Goal: Task Accomplishment & Management: Use online tool/utility

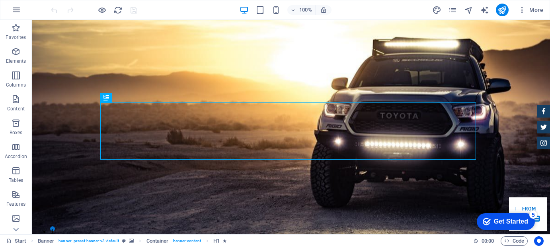
click at [483, 193] on icon "button" at bounding box center [485, 197] width 5 height 8
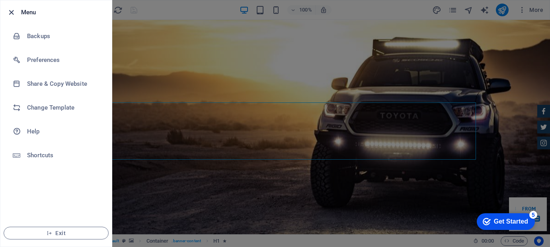
click at [10, 10] on icon "button" at bounding box center [11, 12] width 9 height 9
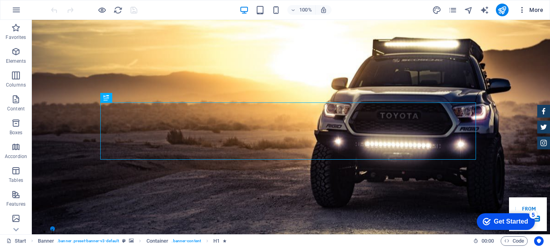
click at [507, 186] on icon "button" at bounding box center [507, 189] width 0 height 7
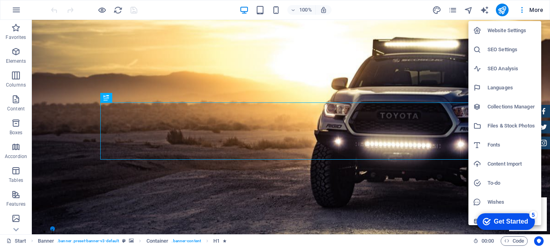
click at [497, 219] on div "Get Started" at bounding box center [510, 221] width 34 height 7
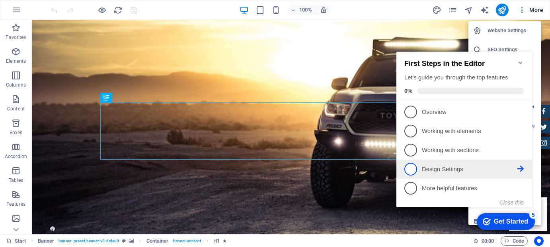
click at [410, 169] on span "4" at bounding box center [410, 169] width 13 height 13
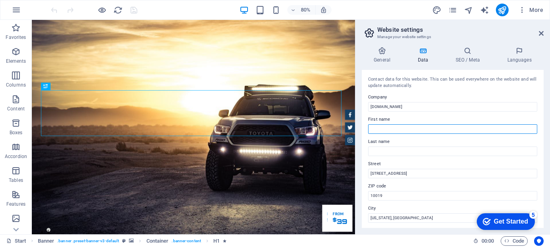
type input "Tommy"
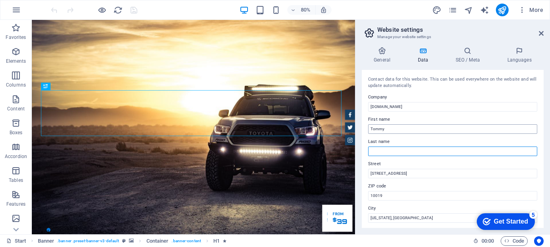
type input "Dupuis"
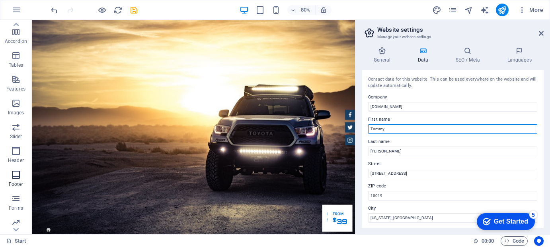
scroll to position [103, 0]
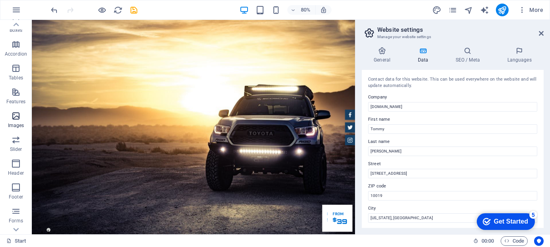
click at [18, 116] on icon "button" at bounding box center [16, 116] width 10 height 10
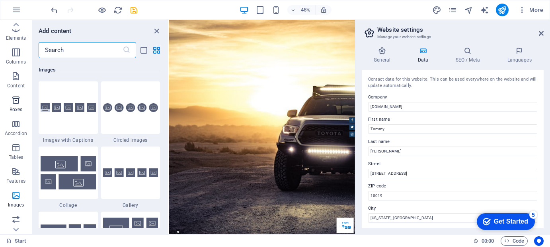
scroll to position [0, 0]
click at [16, 103] on icon "button" at bounding box center [16, 100] width 10 height 10
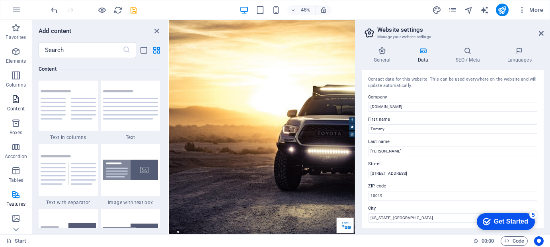
scroll to position [1391, 0]
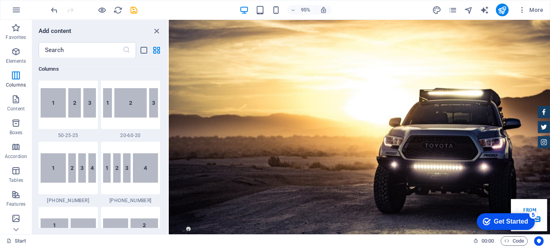
scroll to position [834, 0]
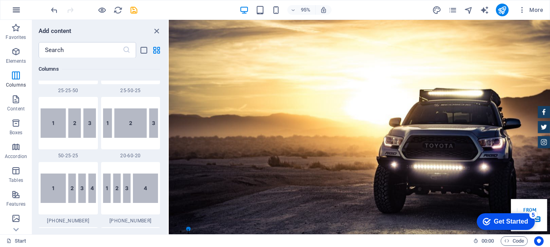
click at [366, 204] on icon "button" at bounding box center [368, 208] width 5 height 8
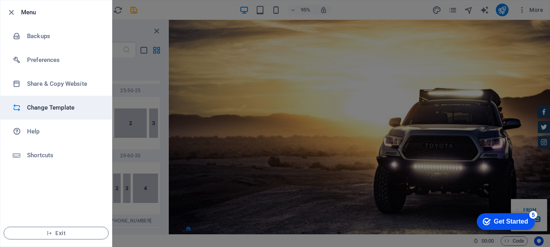
click at [46, 106] on h6 "Change Template" at bounding box center [64, 108] width 74 height 10
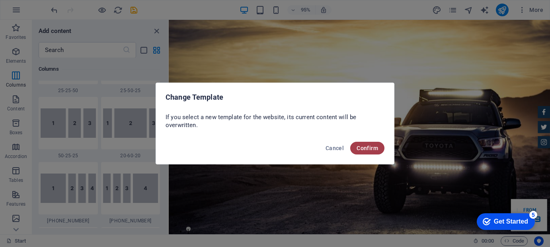
click at [368, 148] on span "Confirm" at bounding box center [366, 148] width 21 height 6
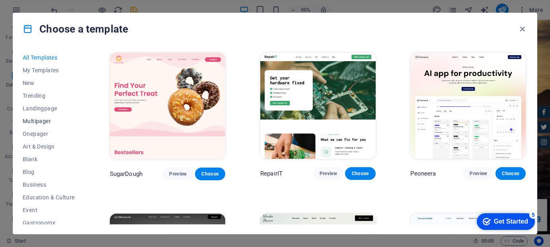
click at [43, 121] on span "Multipager" at bounding box center [49, 121] width 52 height 6
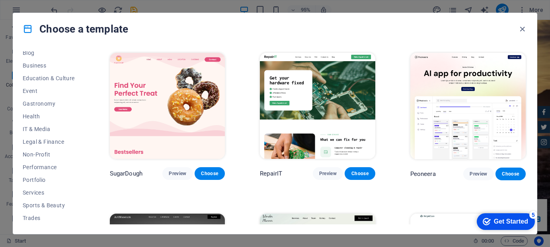
scroll to position [144, 0]
click at [38, 165] on span "Services" at bounding box center [49, 168] width 52 height 6
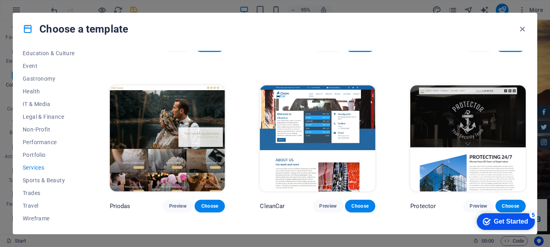
scroll to position [438, 0]
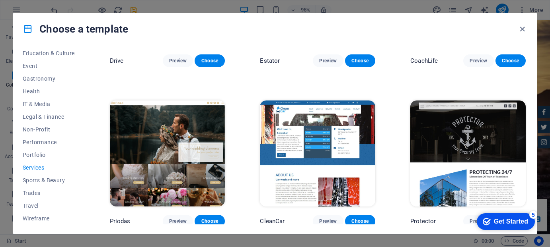
click at [467, 129] on img at bounding box center [467, 154] width 115 height 106
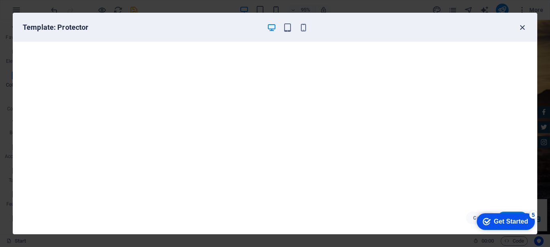
click at [521, 26] on icon "button" at bounding box center [522, 27] width 9 height 9
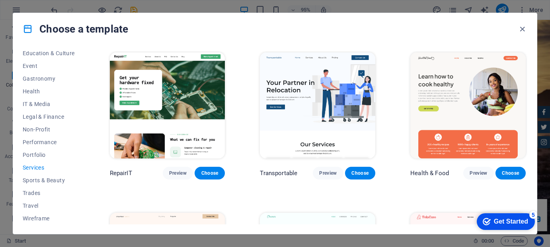
scroll to position [0, 0]
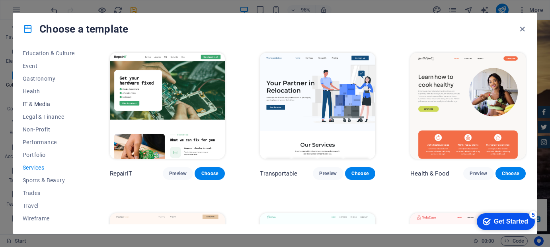
click at [45, 103] on span "IT & Media" at bounding box center [49, 104] width 52 height 6
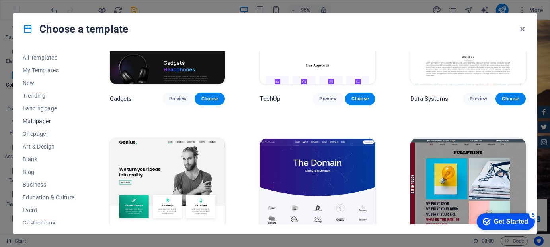
click at [40, 121] on span "Multipager" at bounding box center [49, 121] width 52 height 6
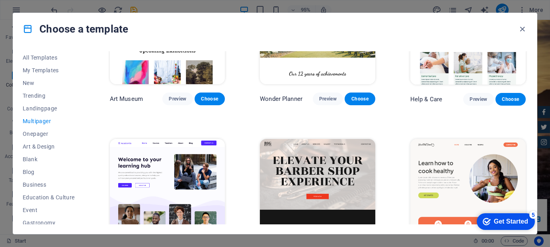
scroll to position [1358, 0]
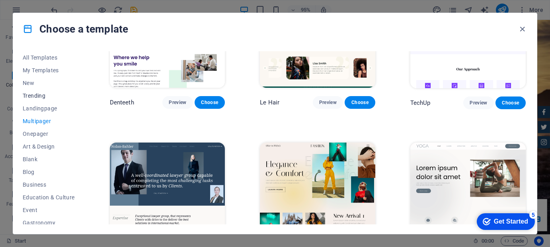
click at [37, 93] on span "Trending" at bounding box center [49, 96] width 52 height 6
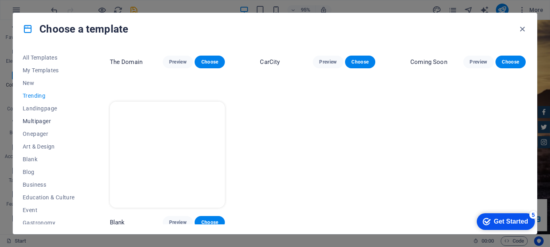
click at [37, 120] on span "Multipager" at bounding box center [49, 121] width 52 height 6
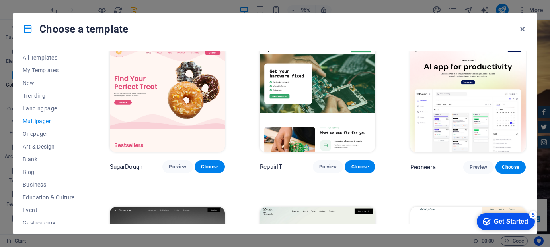
scroll to position [0, 0]
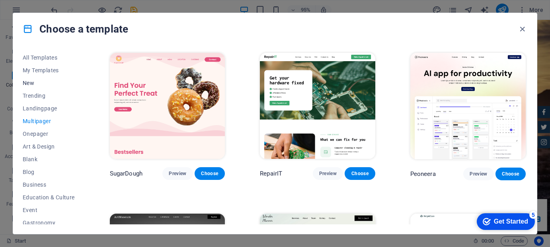
click at [33, 83] on span "New" at bounding box center [49, 83] width 52 height 6
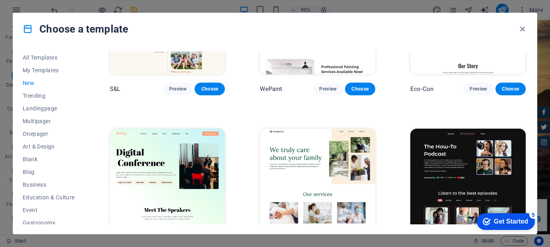
scroll to position [395, 0]
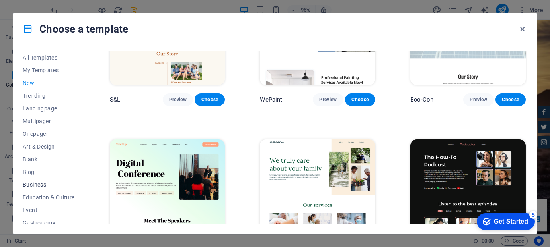
click at [35, 182] on span "Business" at bounding box center [49, 185] width 52 height 6
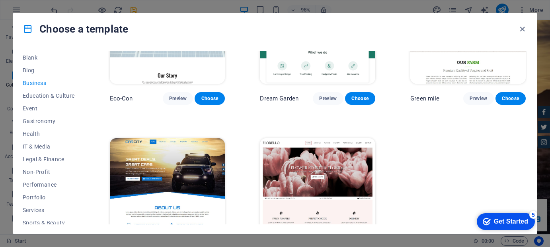
scroll to position [103, 0]
click at [44, 183] on span "Performance" at bounding box center [49, 184] width 52 height 6
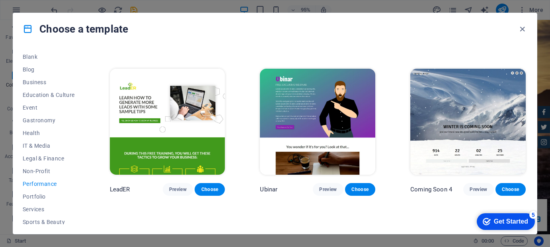
scroll to position [636, 0]
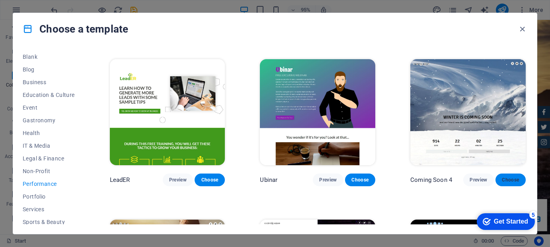
click at [508, 177] on span "Choose" at bounding box center [511, 180] width 18 height 6
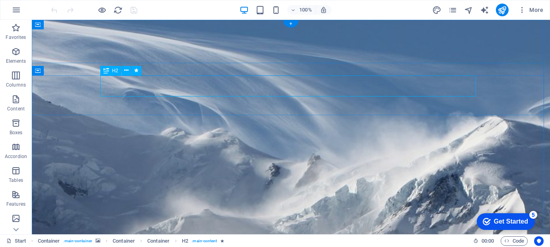
click at [126, 70] on icon at bounding box center [126, 70] width 4 height 8
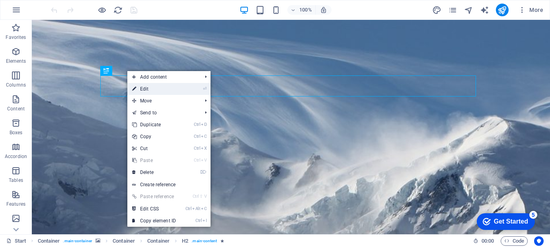
click at [144, 90] on link "⏎ Edit" at bounding box center [153, 89] width 53 height 12
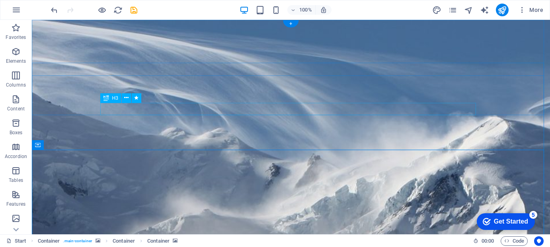
click at [134, 90] on icon at bounding box center [135, 92] width 4 height 8
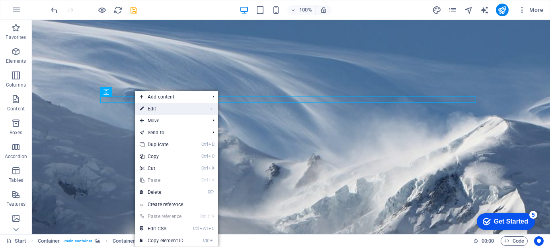
click at [157, 108] on link "⏎ Edit" at bounding box center [161, 109] width 53 height 12
select select "px"
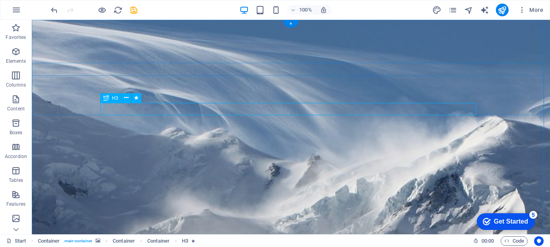
click at [127, 96] on icon at bounding box center [126, 98] width 4 height 8
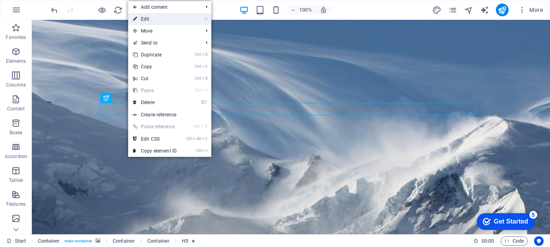
click at [151, 19] on link "⏎ Edit" at bounding box center [154, 19] width 53 height 12
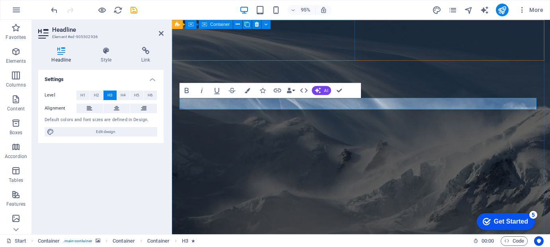
scroll to position [1, 0]
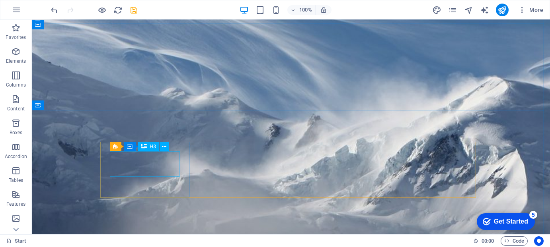
scroll to position [0, 0]
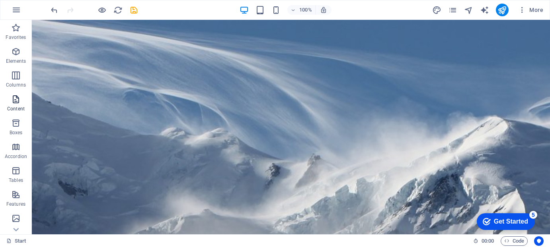
click at [14, 102] on icon "button" at bounding box center [16, 100] width 10 height 10
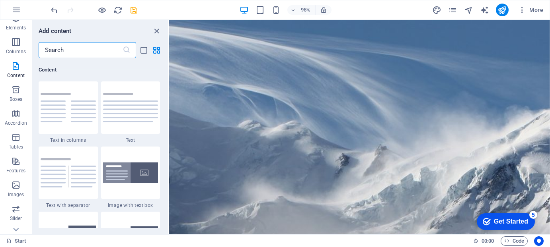
scroll to position [80, 0]
click at [18, 138] on icon "button" at bounding box center [16, 139] width 10 height 10
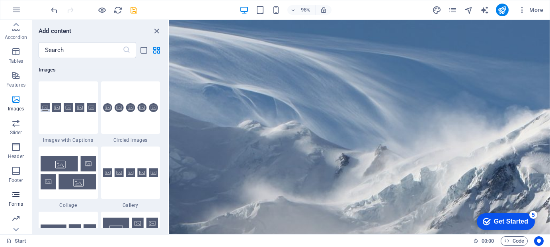
scroll to position [142, 0]
click at [16, 228] on icon at bounding box center [15, 229] width 11 height 11
click at [18, 97] on icon "button" at bounding box center [16, 100] width 10 height 10
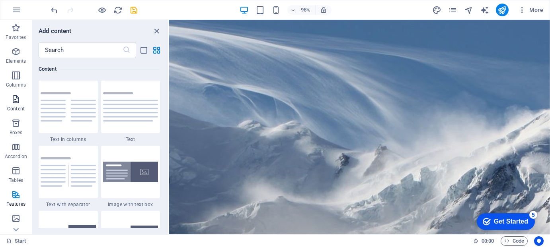
scroll to position [1391, 0]
click at [17, 52] on icon "button" at bounding box center [16, 52] width 10 height 10
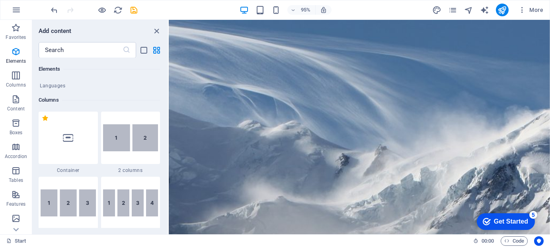
scroll to position [283, 0]
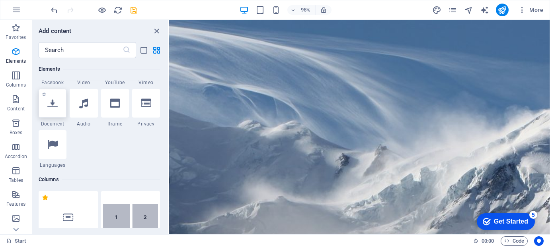
click at [51, 106] on icon at bounding box center [52, 103] width 10 height 10
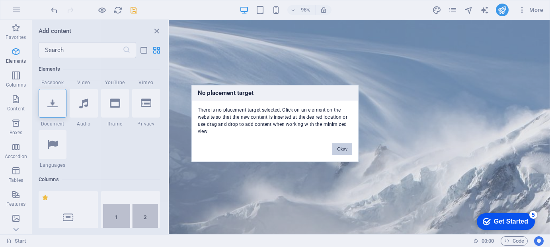
click at [346, 148] on button "Okay" at bounding box center [342, 150] width 20 height 12
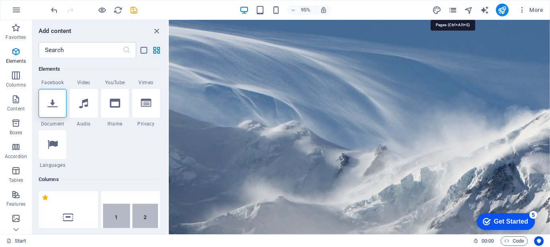
click at [455, 8] on icon "pages" at bounding box center [452, 10] width 9 height 9
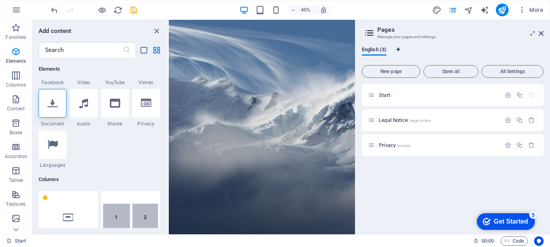
click at [398, 47] on icon "Language Tabs" at bounding box center [398, 49] width 4 height 5
select select "41"
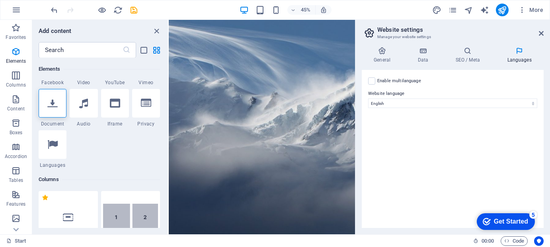
click at [398, 47] on icon at bounding box center [382, 51] width 41 height 8
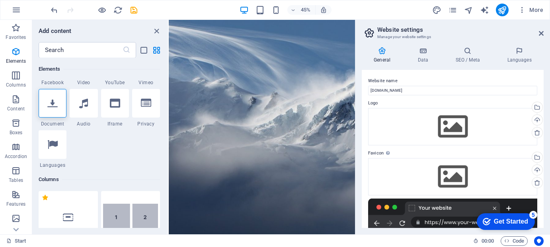
click at [383, 51] on icon at bounding box center [382, 51] width 41 height 8
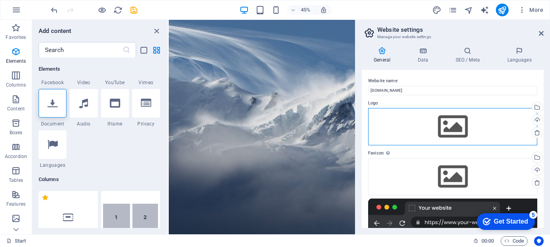
click at [454, 124] on div "Drag files here, click to choose files or select files from Files or our free s…" at bounding box center [452, 126] width 169 height 37
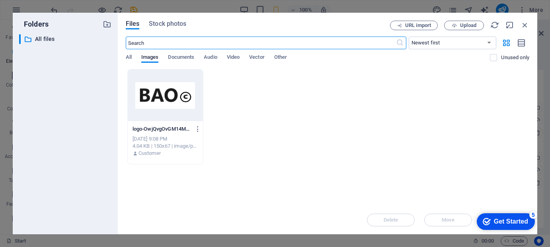
scroll to position [0, 0]
click at [176, 99] on div at bounding box center [166, 96] width 76 height 52
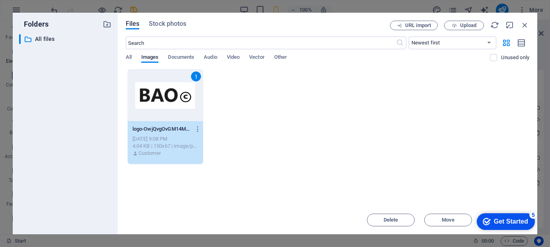
click at [499, 218] on div "Get Started" at bounding box center [510, 221] width 34 height 7
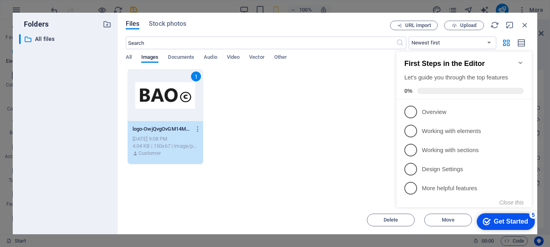
click at [333, 174] on div "Drop files here to upload them instantly 1 logo-OwjQvgOvGM14MO-lNSktuQ.png logo…" at bounding box center [327, 137] width 403 height 137
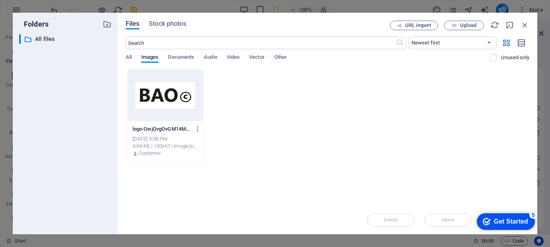
drag, startPoint x: 292, startPoint y: 16, endPoint x: 282, endPoint y: 11, distance: 11.2
click at [282, 11] on div "Folders ​ All files All files Files Stock photos URL import Upload ​ Newest fir…" at bounding box center [275, 123] width 550 height 247
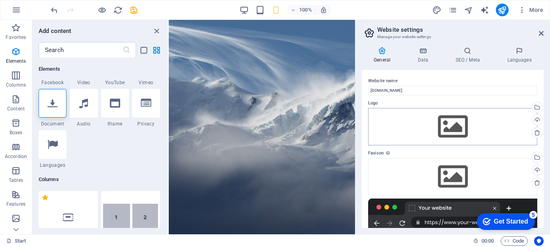
scroll to position [1, 0]
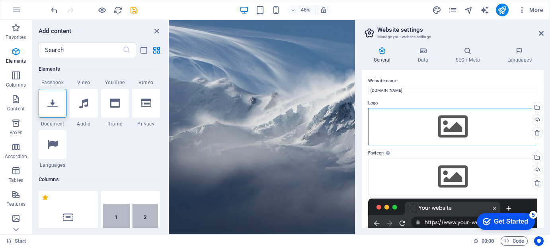
click at [444, 127] on div "Drag files here, click to choose files or select files from Files or our free s…" at bounding box center [452, 126] width 169 height 37
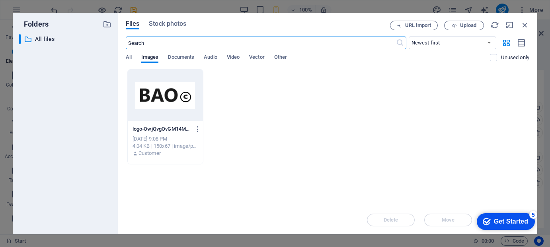
scroll to position [0, 0]
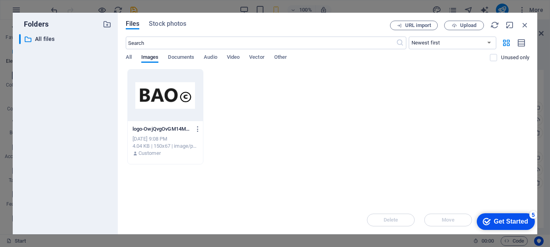
click at [167, 105] on div at bounding box center [166, 96] width 76 height 52
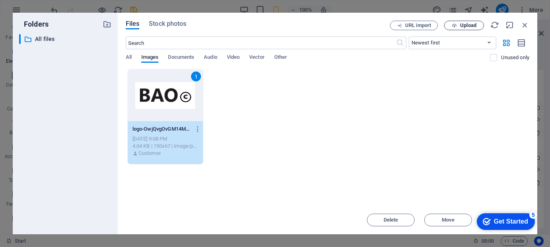
click at [462, 25] on span "Upload" at bounding box center [468, 25] width 16 height 5
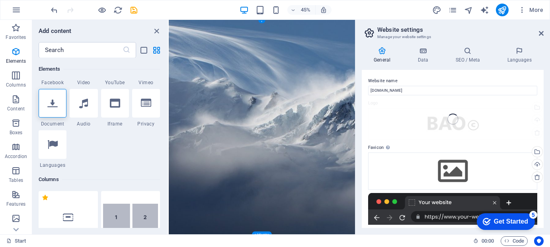
scroll to position [1, 0]
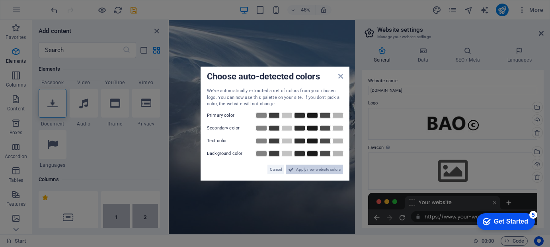
click at [307, 170] on span "Apply new website colors" at bounding box center [318, 170] width 45 height 10
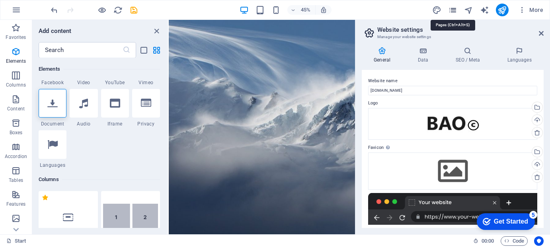
click at [455, 7] on icon "pages" at bounding box center [452, 10] width 9 height 9
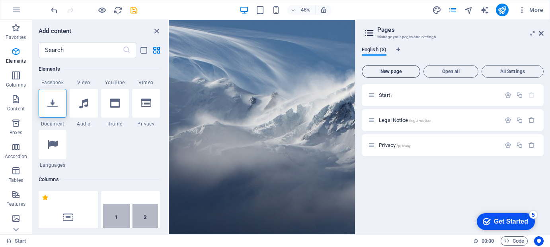
click at [382, 72] on span "New page" at bounding box center [390, 71] width 51 height 5
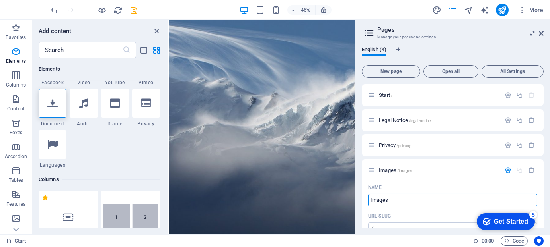
type input "Images"
type input "/images"
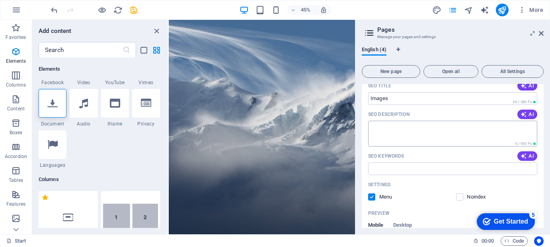
scroll to position [199, 0]
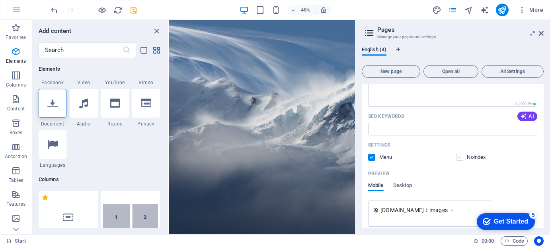
type input "Images"
click at [461, 158] on label at bounding box center [459, 157] width 7 height 7
click at [0, 0] on input "checkbox" at bounding box center [0, 0] width 0 height 0
click at [370, 158] on label at bounding box center [371, 157] width 7 height 7
click at [0, 0] on input "checkbox" at bounding box center [0, 0] width 0 height 0
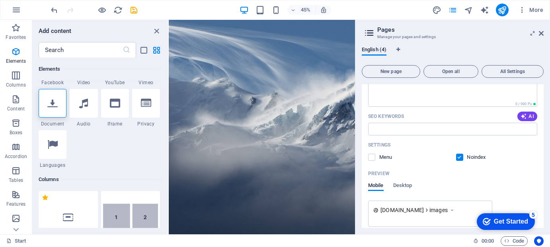
scroll to position [233, 0]
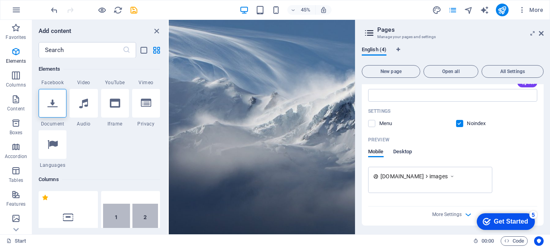
click at [402, 151] on span "Desktop" at bounding box center [402, 152] width 19 height 11
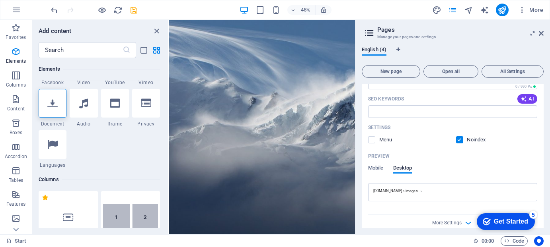
scroll to position [225, 0]
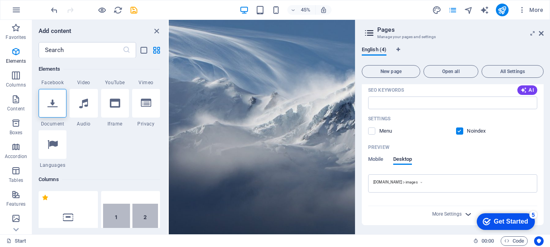
click at [467, 214] on icon "button" at bounding box center [468, 214] width 9 height 9
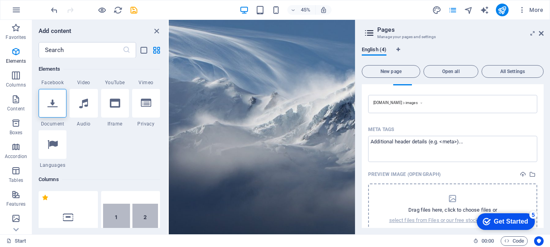
scroll to position [339, 0]
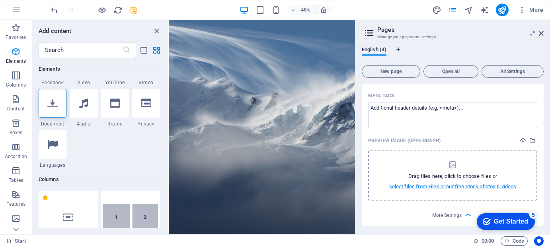
click at [443, 184] on p "select files from Files or our free stock photos & videos" at bounding box center [452, 186] width 127 height 7
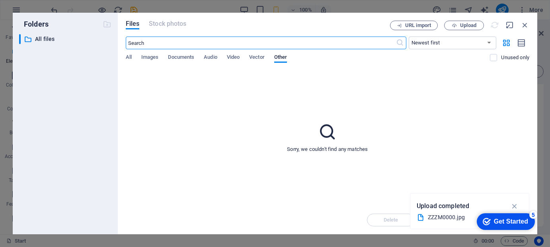
scroll to position [0, 0]
click at [151, 56] on span "Images" at bounding box center [150, 58] width 18 height 11
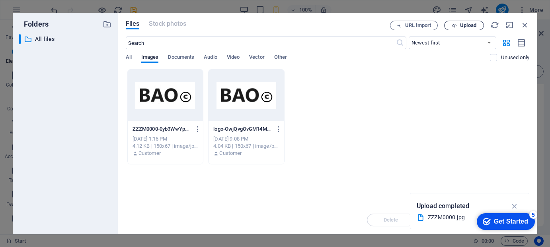
click at [460, 24] on span "Upload" at bounding box center [468, 25] width 16 height 5
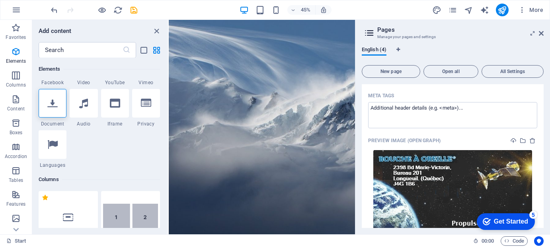
scroll to position [368, 0]
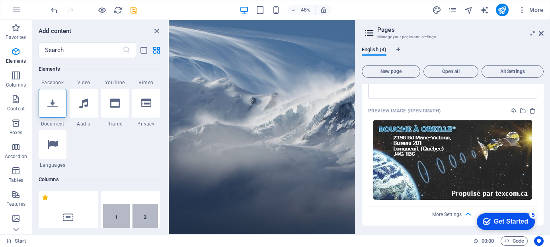
click at [504, 221] on div "Get Started" at bounding box center [510, 221] width 34 height 7
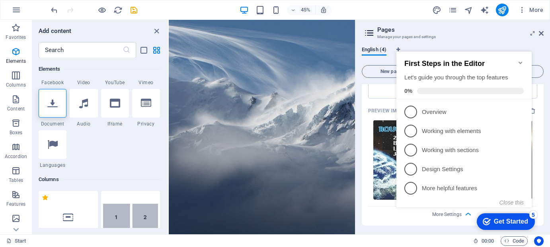
click at [519, 60] on icon "Minimize checklist" at bounding box center [520, 63] width 6 height 6
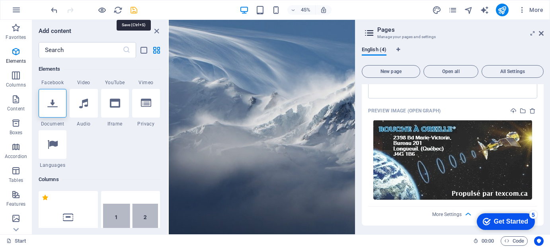
click at [130, 10] on icon "save" at bounding box center [134, 10] width 9 height 9
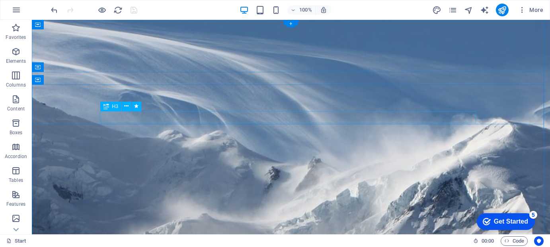
click at [126, 105] on icon at bounding box center [126, 106] width 4 height 8
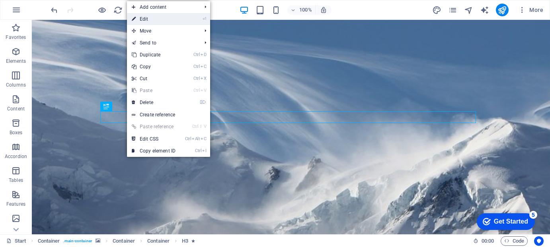
click at [150, 18] on link "⏎ Edit" at bounding box center [153, 19] width 53 height 12
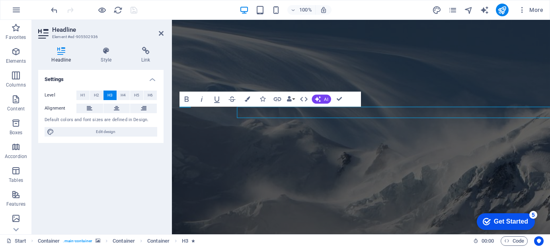
scroll to position [1, 0]
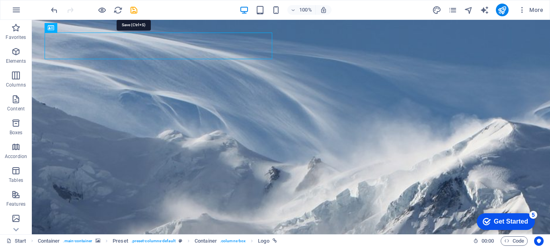
click at [135, 10] on icon "save" at bounding box center [134, 10] width 9 height 9
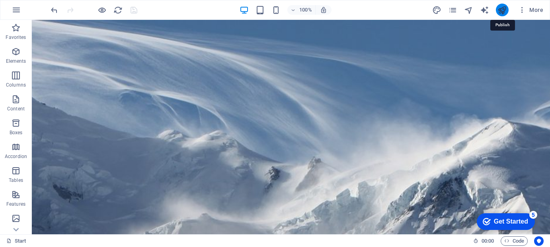
click at [505, 9] on icon "publish" at bounding box center [501, 10] width 9 height 9
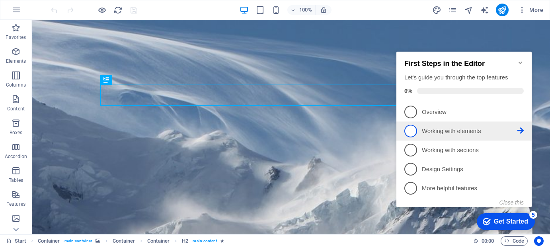
click at [410, 129] on span "2" at bounding box center [410, 131] width 13 height 13
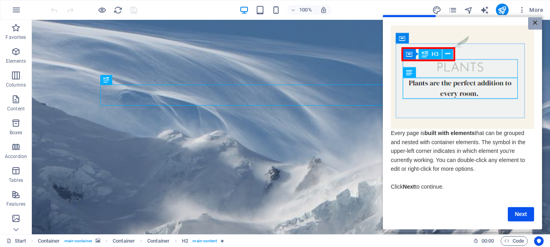
click at [534, 23] on link "×" at bounding box center [534, 23] width 14 height 12
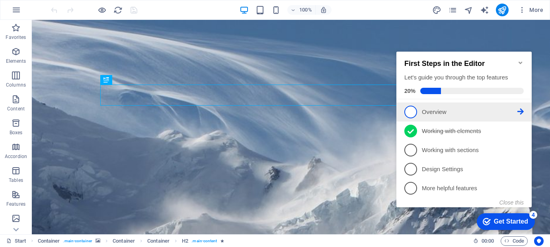
click at [408, 111] on span "1" at bounding box center [410, 112] width 13 height 13
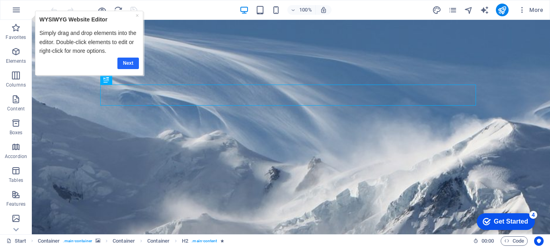
click at [132, 60] on link "Next" at bounding box center [127, 63] width 21 height 12
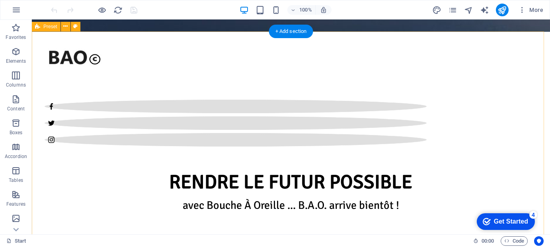
scroll to position [410, 0]
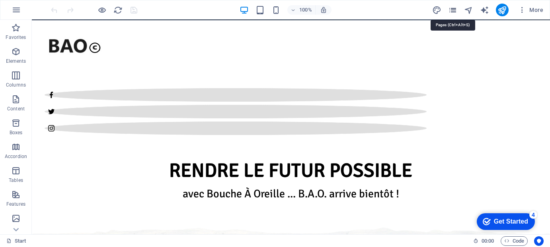
click at [453, 9] on icon "pages" at bounding box center [452, 10] width 9 height 9
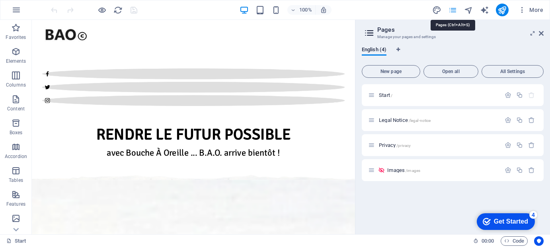
scroll to position [403, 0]
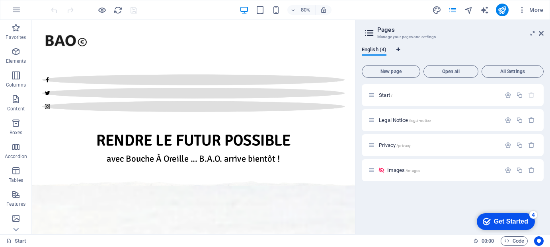
click at [400, 48] on icon "Language Tabs" at bounding box center [398, 49] width 4 height 5
select select "41"
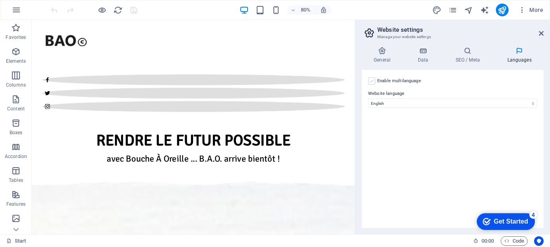
click at [372, 81] on label at bounding box center [371, 81] width 7 height 7
click at [0, 0] on input "Enable multilanguage To disable multilanguage delete all languages until only o…" at bounding box center [0, 0] width 0 height 0
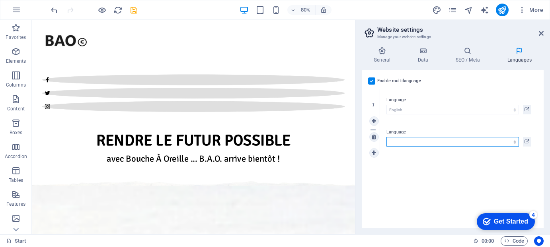
click at [403, 141] on select "Abkhazian Afar Afrikaans Akan Albanian Amharic Arabic Aragonese Armenian Assame…" at bounding box center [452, 142] width 132 height 10
select select "49"
click at [386, 137] on select "Abkhazian Afar Afrikaans Akan Albanian Amharic Arabic Aragonese Armenian Assame…" at bounding box center [452, 142] width 132 height 10
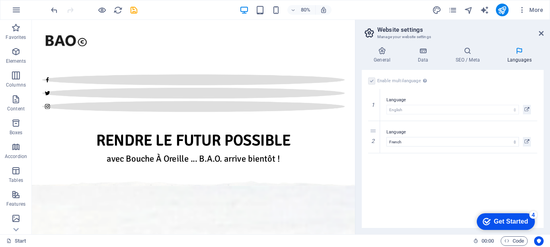
drag, startPoint x: 420, startPoint y: 186, endPoint x: 248, endPoint y: 79, distance: 202.4
click at [420, 186] on div "Enable multilanguage To disable multilanguage delete all languages until only o…" at bounding box center [453, 149] width 182 height 158
click at [134, 8] on icon "save" at bounding box center [134, 10] width 9 height 9
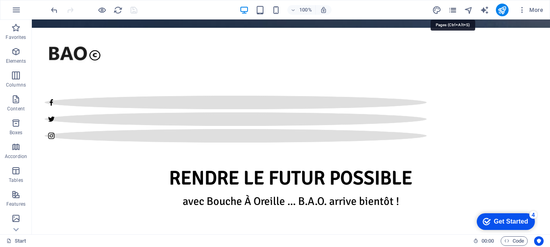
click at [454, 8] on icon "pages" at bounding box center [452, 10] width 9 height 9
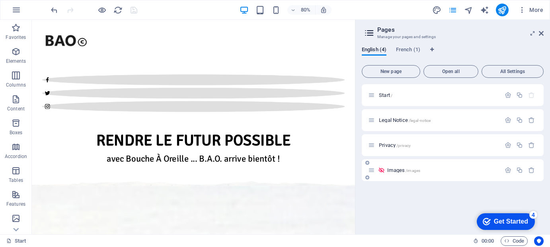
click at [444, 171] on p "Images /images" at bounding box center [442, 170] width 111 height 5
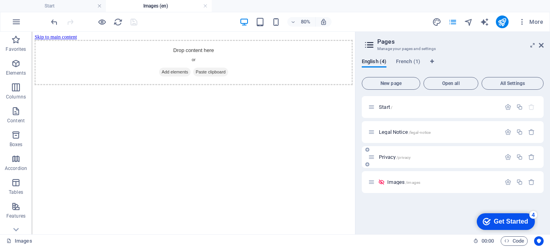
scroll to position [0, 0]
click at [508, 183] on icon "button" at bounding box center [507, 182] width 7 height 7
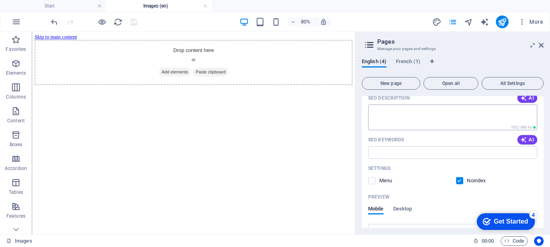
scroll to position [199, 0]
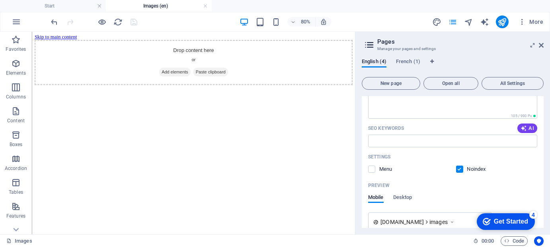
click at [457, 170] on label at bounding box center [459, 169] width 7 height 7
click at [0, 0] on input "checkbox" at bounding box center [0, 0] width 0 height 0
click at [401, 196] on span "Desktop" at bounding box center [402, 198] width 19 height 11
click at [372, 171] on label at bounding box center [371, 169] width 7 height 7
click at [0, 0] on input "checkbox" at bounding box center [0, 0] width 0 height 0
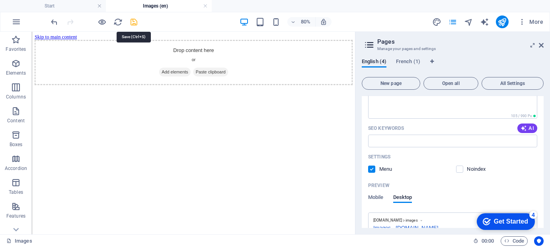
click at [135, 21] on icon "save" at bounding box center [134, 22] width 9 height 9
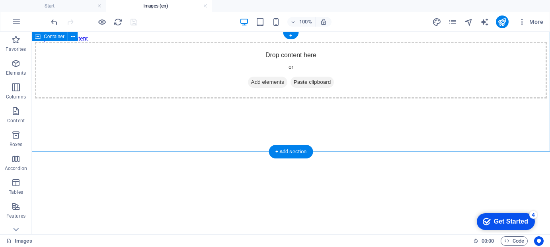
click at [268, 88] on span "Add elements" at bounding box center [267, 82] width 39 height 11
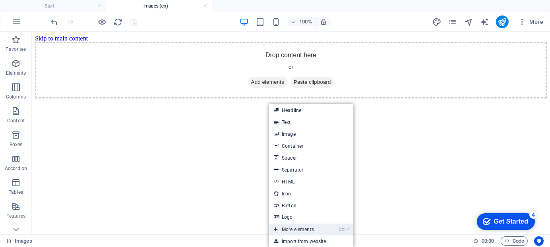
click at [303, 229] on link "Ctrl ⏎ More elements ..." at bounding box center [296, 230] width 54 height 12
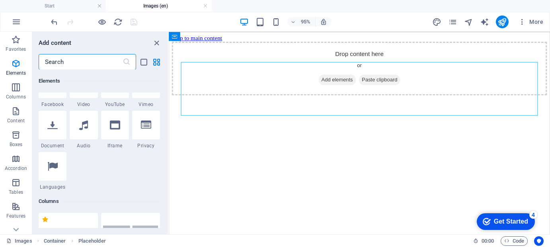
scroll to position [283, 0]
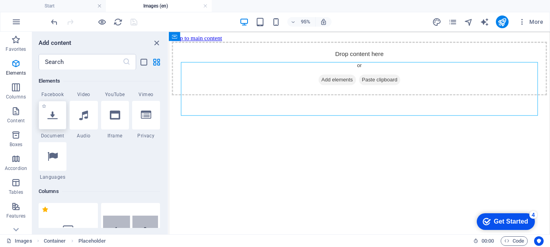
click at [51, 119] on icon at bounding box center [52, 115] width 10 height 10
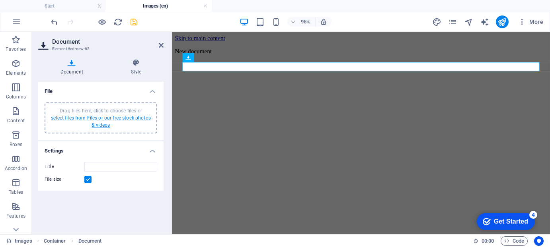
click at [78, 116] on link "select files from Files or our free stock photos & videos" at bounding box center [101, 121] width 100 height 13
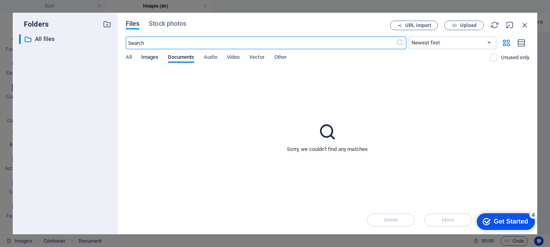
click at [145, 56] on span "Images" at bounding box center [150, 58] width 18 height 11
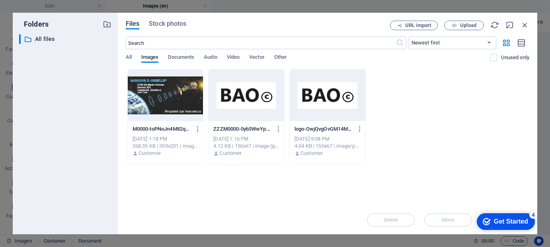
click at [165, 107] on div at bounding box center [166, 96] width 76 height 52
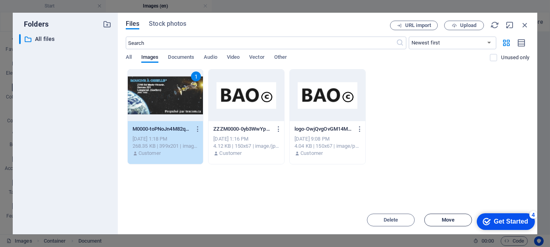
click at [451, 219] on span "Move" at bounding box center [448, 220] width 13 height 5
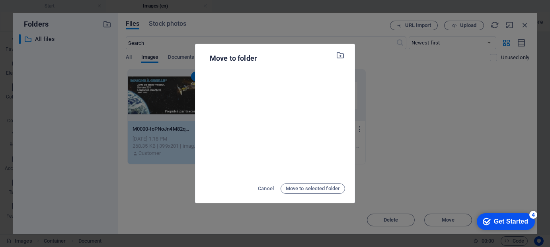
click at [340, 55] on icon "button" at bounding box center [340, 55] width 9 height 9
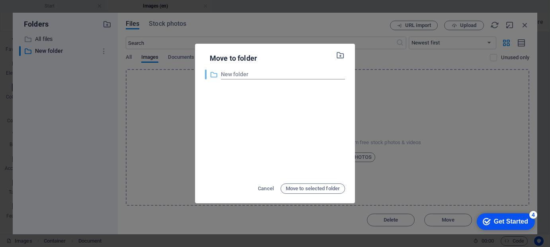
click at [251, 73] on input "New folder" at bounding box center [283, 75] width 124 height 10
drag, startPoint x: 251, startPoint y: 73, endPoint x: 221, endPoint y: 74, distance: 30.3
click at [221, 74] on input "New folder" at bounding box center [283, 75] width 124 height 10
type input "IMG"
click at [302, 189] on span "Move to selected folder" at bounding box center [313, 189] width 54 height 10
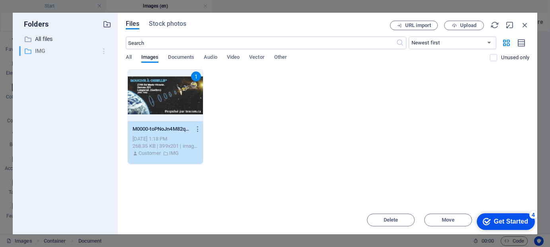
click at [102, 49] on icon "button" at bounding box center [104, 51] width 8 height 8
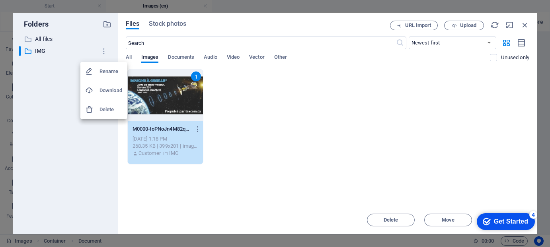
click at [103, 49] on div at bounding box center [275, 123] width 550 height 247
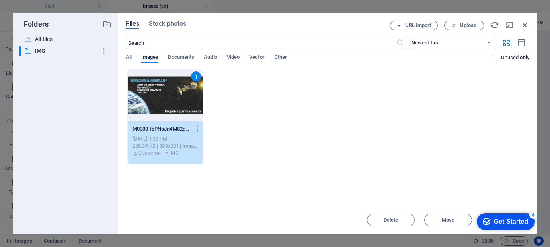
click at [323, 111] on div "1 M0000-toPNoJn4M82qY63L_FMm5g.gif M0000-toPNoJn4M82qY63L_FMm5g.gif Sep 4, 2025…" at bounding box center [327, 116] width 403 height 95
click at [525, 23] on icon "button" at bounding box center [524, 25] width 9 height 9
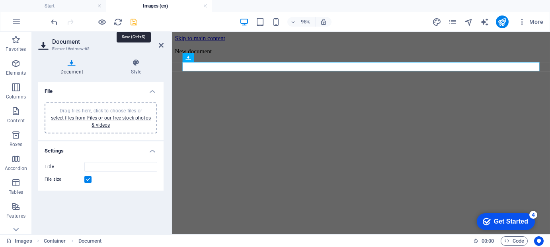
click at [135, 21] on icon "save" at bounding box center [134, 22] width 9 height 9
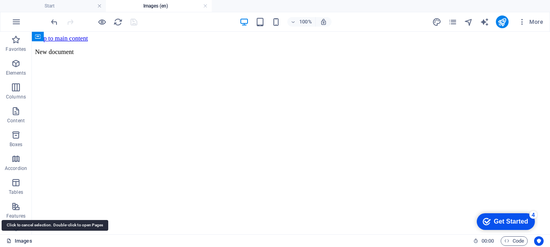
click at [23, 241] on link "Images" at bounding box center [19, 242] width 26 height 10
click at [22, 241] on link "Images" at bounding box center [19, 242] width 26 height 10
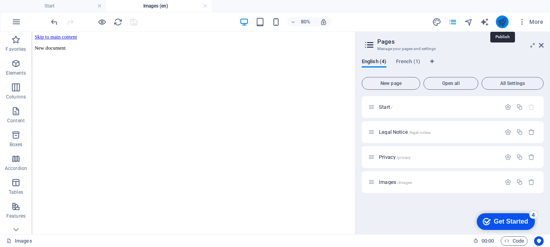
click at [503, 18] on icon "publish" at bounding box center [501, 22] width 9 height 9
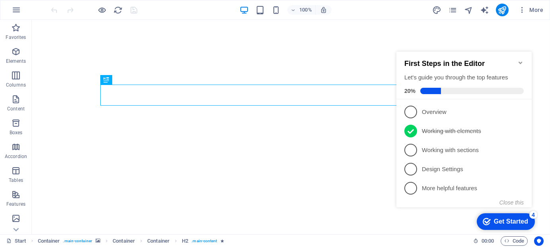
click at [414, 131] on span "2" at bounding box center [410, 131] width 13 height 13
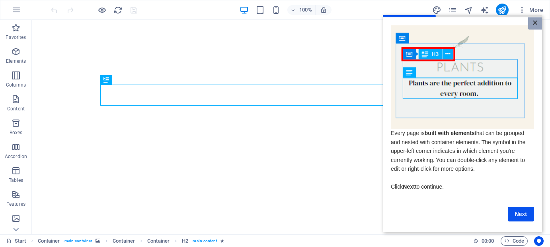
click at [532, 22] on link "×" at bounding box center [534, 23] width 14 height 12
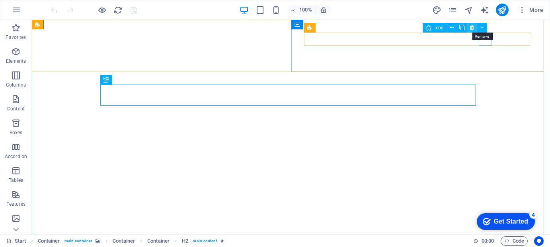
click at [472, 26] on icon at bounding box center [471, 27] width 4 height 8
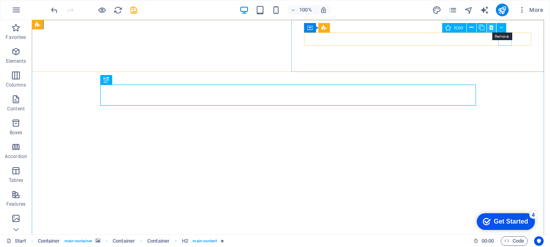
click at [492, 25] on icon at bounding box center [491, 27] width 4 height 8
click at [511, 27] on icon at bounding box center [511, 27] width 4 height 8
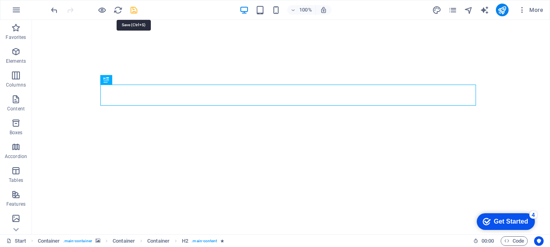
click at [133, 10] on icon "save" at bounding box center [134, 10] width 9 height 9
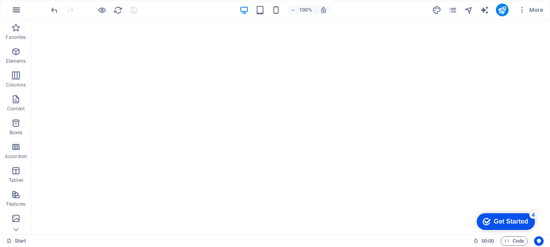
click at [15, 10] on icon "button" at bounding box center [17, 10] width 10 height 10
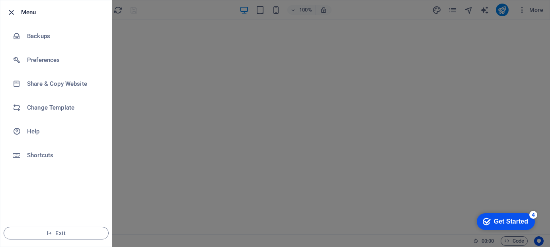
click at [12, 11] on icon "button" at bounding box center [11, 12] width 9 height 9
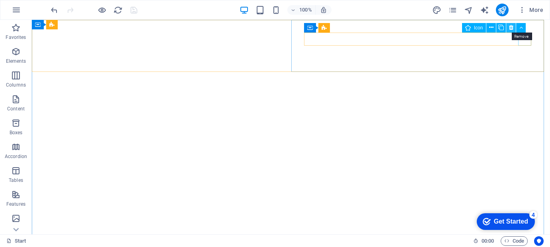
click at [512, 29] on icon at bounding box center [511, 27] width 4 height 8
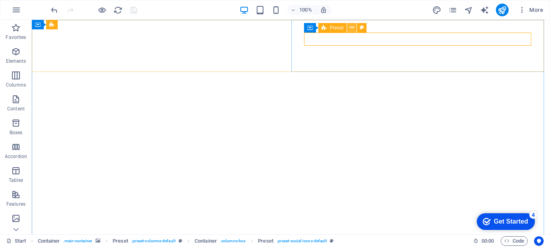
click at [350, 29] on icon at bounding box center [352, 27] width 4 height 8
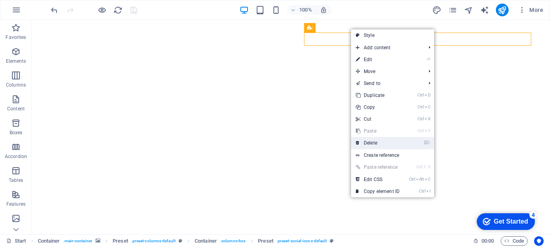
click at [368, 140] on link "⌦ Delete" at bounding box center [377, 143] width 53 height 12
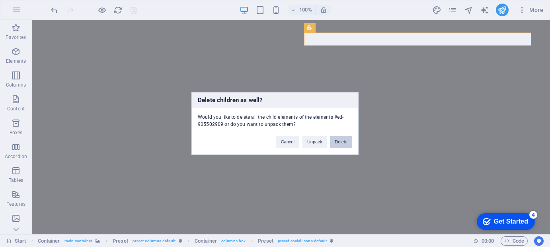
click at [346, 140] on button "Delete" at bounding box center [341, 142] width 22 height 12
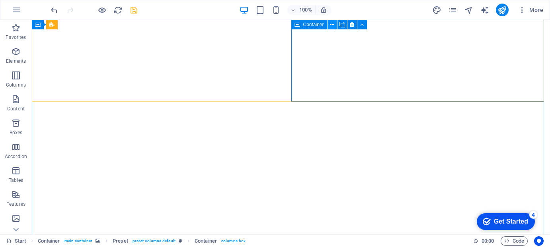
click at [335, 24] on button at bounding box center [332, 25] width 10 height 10
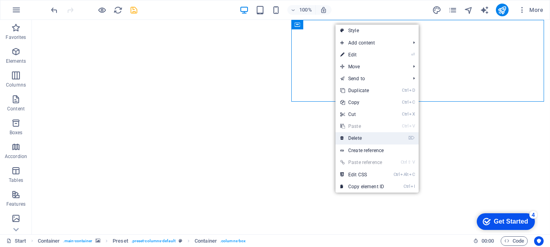
click at [356, 137] on link "⌦ Delete" at bounding box center [361, 138] width 53 height 12
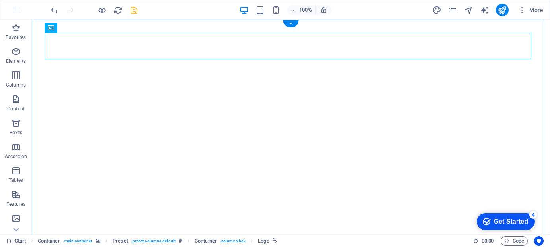
click at [292, 23] on div "+" at bounding box center [291, 23] width 16 height 7
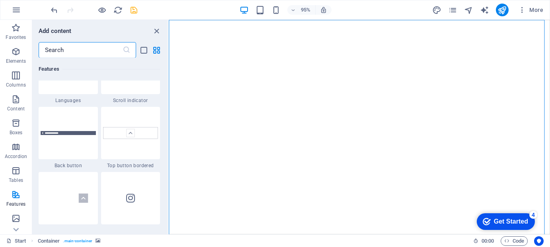
scroll to position [3738, 0]
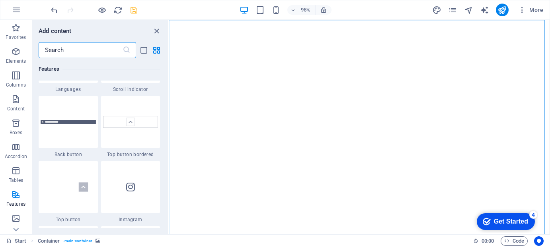
click at [64, 120] on img at bounding box center [68, 122] width 55 height 4
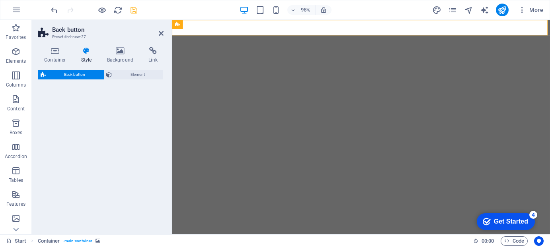
select select "rem"
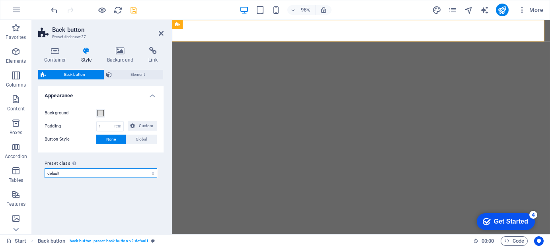
click at [153, 172] on select "default Add preset class" at bounding box center [101, 174] width 113 height 10
click at [152, 171] on select "default Add preset class" at bounding box center [101, 174] width 113 height 10
click at [161, 33] on icon at bounding box center [161, 33] width 5 height 6
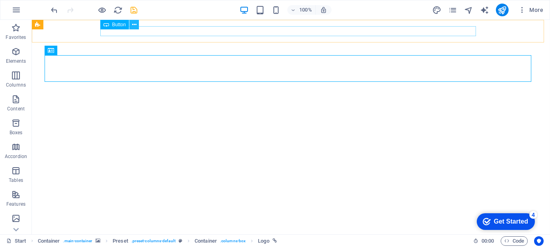
click at [136, 23] on button at bounding box center [134, 25] width 10 height 10
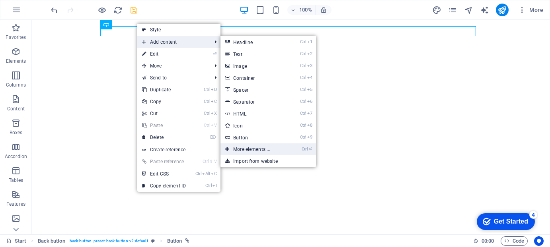
click at [258, 149] on link "Ctrl ⏎ More elements ..." at bounding box center [253, 150] width 66 height 12
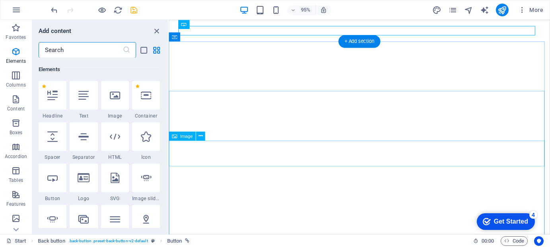
scroll to position [84, 0]
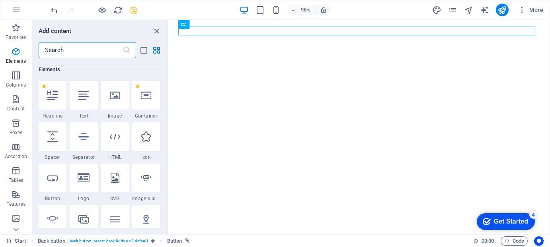
click at [80, 47] on input "text" at bounding box center [81, 50] width 84 height 16
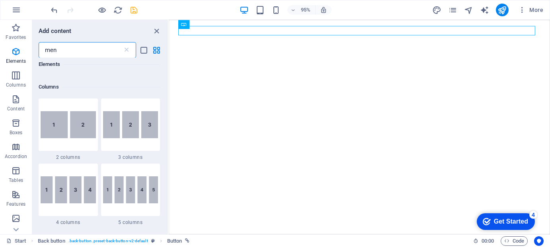
scroll to position [0, 0]
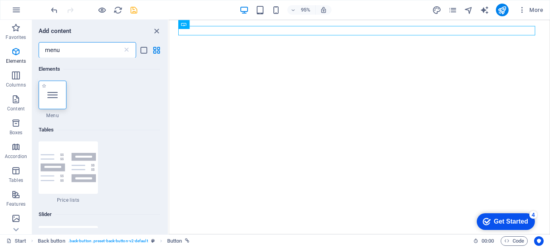
type input "menu"
click at [56, 98] on icon at bounding box center [52, 95] width 10 height 10
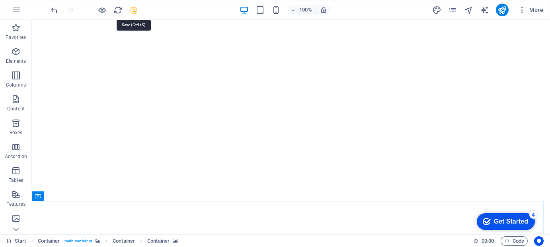
click at [134, 9] on icon "save" at bounding box center [134, 10] width 9 height 9
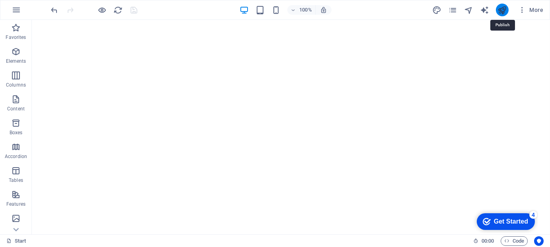
click at [504, 8] on icon "publish" at bounding box center [501, 10] width 9 height 9
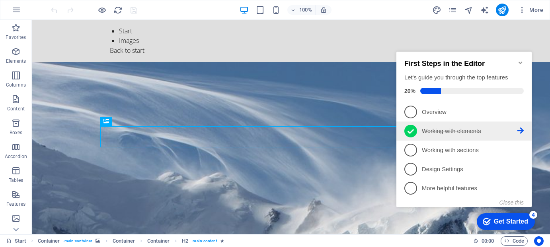
click at [412, 131] on icon at bounding box center [410, 132] width 6 height 12
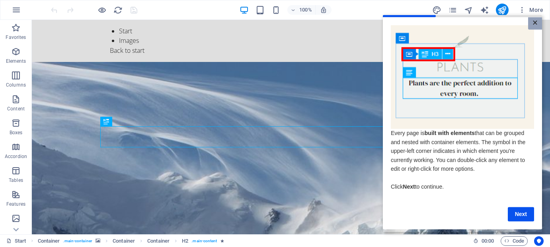
click at [533, 22] on link "×" at bounding box center [534, 23] width 14 height 12
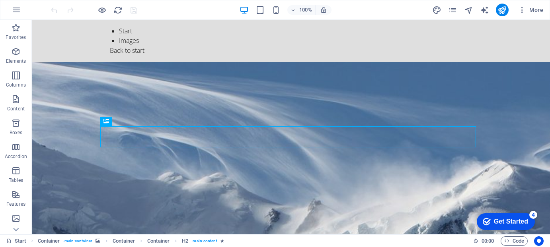
click at [504, 218] on div "Get Started" at bounding box center [510, 221] width 34 height 7
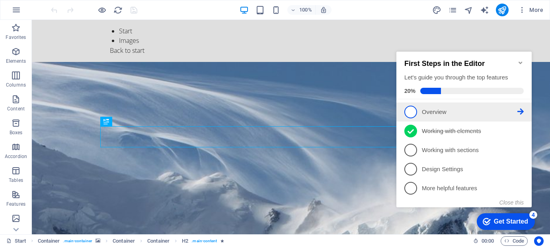
click at [411, 109] on span "1" at bounding box center [410, 112] width 13 height 13
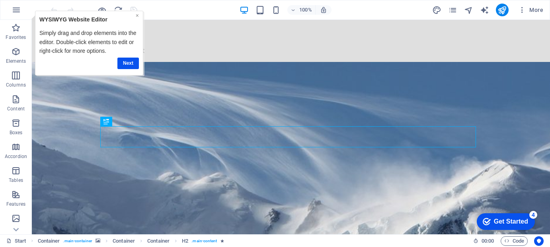
click at [136, 14] on link "×" at bounding box center [136, 15] width 3 height 6
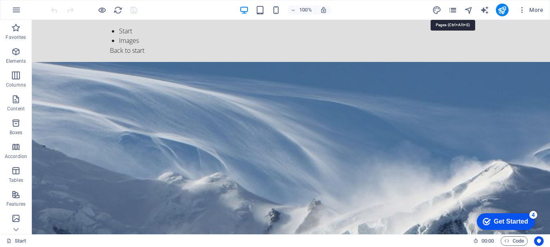
click at [453, 9] on icon "pages" at bounding box center [452, 10] width 9 height 9
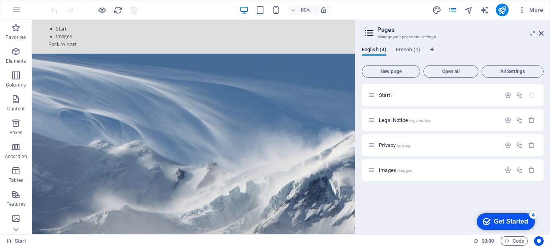
click at [369, 31] on icon at bounding box center [369, 32] width 12 height 11
click at [377, 49] on span "English (4)" at bounding box center [374, 50] width 25 height 11
click at [404, 50] on span "French (1)" at bounding box center [408, 50] width 24 height 11
click at [371, 50] on span "English (4)" at bounding box center [374, 50] width 25 height 11
click at [446, 71] on span "Open all" at bounding box center [451, 71] width 48 height 5
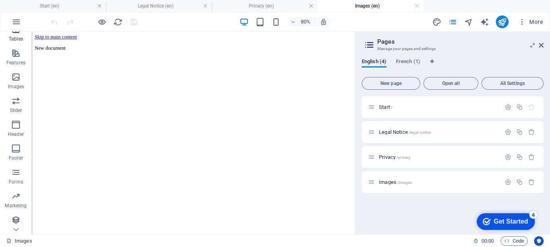
scroll to position [155, 0]
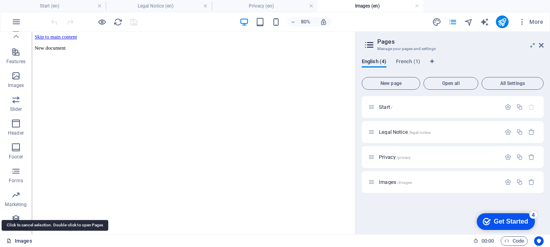
click at [24, 241] on link "Images" at bounding box center [19, 242] width 26 height 10
click at [18, 19] on icon "button" at bounding box center [17, 22] width 10 height 10
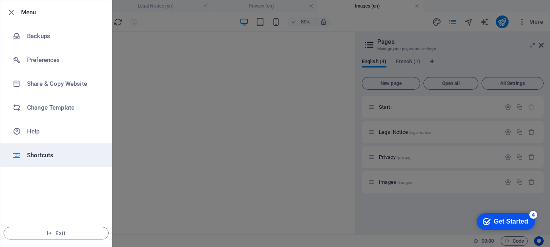
click at [39, 156] on h6 "Shortcuts" at bounding box center [64, 156] width 74 height 10
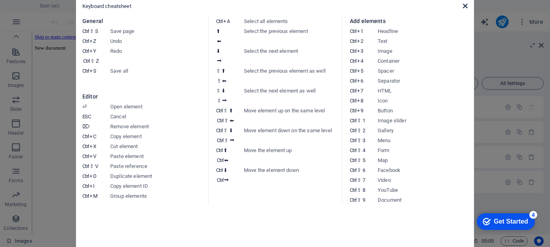
click at [465, 4] on icon at bounding box center [465, 6] width 5 height 6
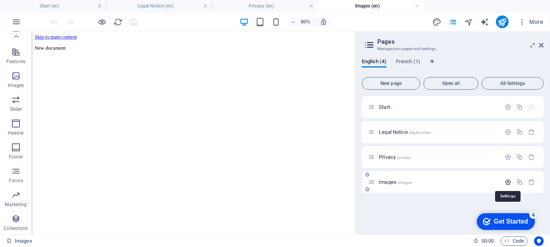
click at [506, 181] on icon "button" at bounding box center [507, 182] width 7 height 7
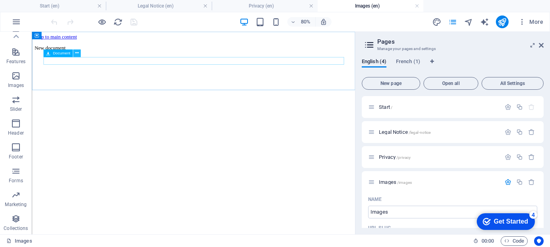
click at [76, 52] on icon at bounding box center [77, 53] width 4 height 7
click at [76, 54] on icon at bounding box center [77, 53] width 4 height 7
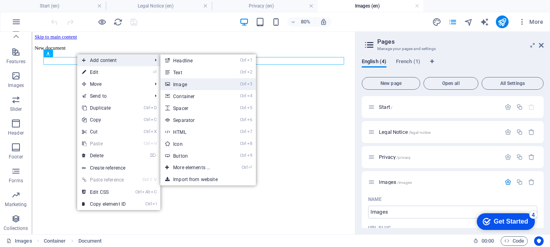
click at [193, 83] on link "Ctrl 3 Image" at bounding box center [193, 84] width 66 height 12
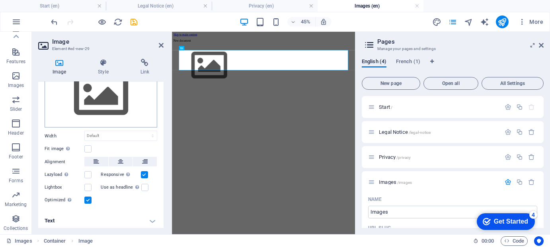
scroll to position [41, 0]
click at [162, 44] on icon at bounding box center [161, 45] width 5 height 6
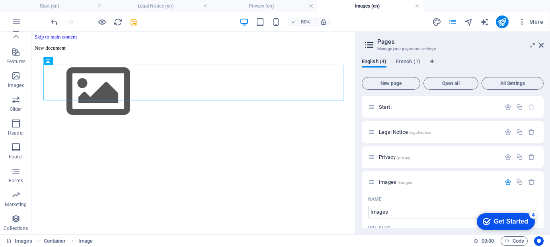
click at [131, 156] on html "Skip to main content New document" at bounding box center [234, 94] width 404 height 125
click at [88, 92] on figure at bounding box center [233, 107] width 397 height 91
click at [90, 94] on figure at bounding box center [233, 107] width 397 height 91
click at [91, 93] on figure at bounding box center [233, 107] width 397 height 91
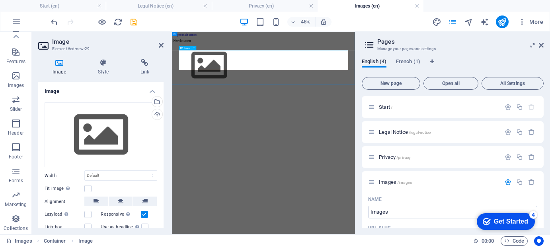
click at [268, 99] on figure at bounding box center [375, 107] width 400 height 91
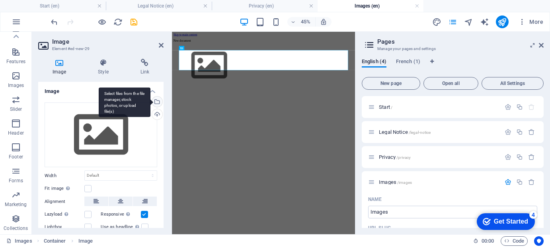
click at [158, 101] on div "Select files from the file manager, stock photos, or upload file(s)" at bounding box center [156, 103] width 12 height 12
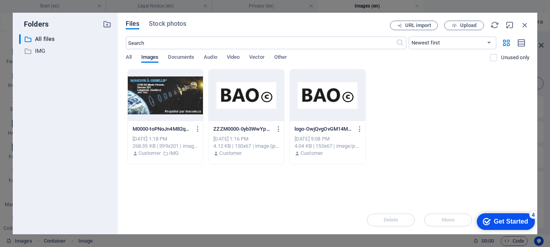
click at [165, 97] on div at bounding box center [166, 96] width 76 height 52
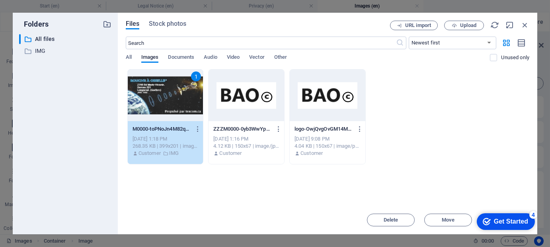
click at [488, 218] on div "checkmark Get Started 4" at bounding box center [504, 222] width 45 height 8
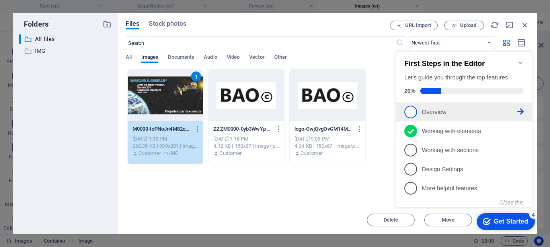
click at [522, 109] on icon at bounding box center [520, 112] width 6 height 6
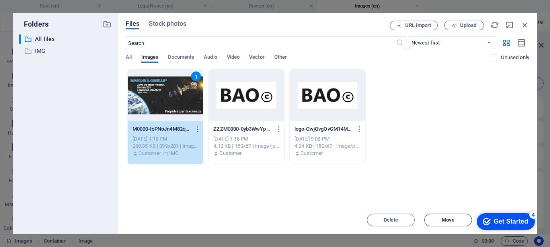
click at [444, 219] on span "Move" at bounding box center [448, 220] width 13 height 5
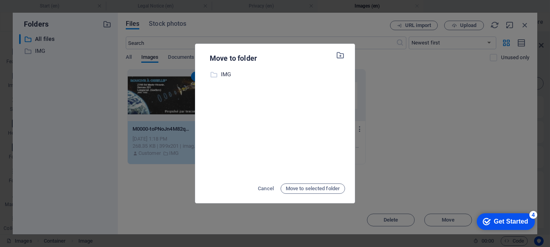
click at [227, 74] on p "IMG" at bounding box center [283, 74] width 124 height 9
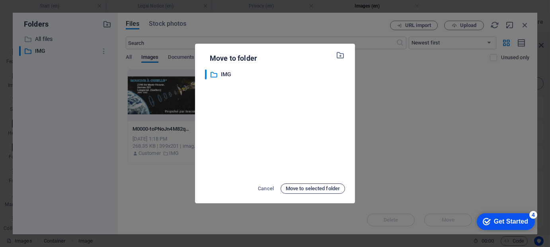
click at [303, 189] on span "Move to selected folder" at bounding box center [313, 189] width 54 height 10
click at [401, 128] on div "Move to folder ​ IMG IMG Cancel Move to selected folder" at bounding box center [275, 123] width 550 height 247
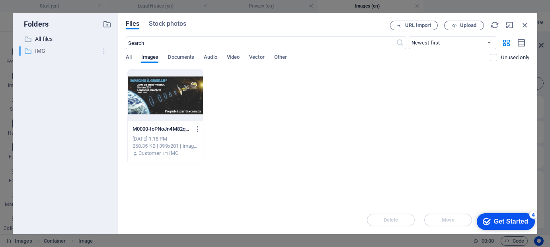
click at [104, 51] on icon "button" at bounding box center [104, 51] width 8 height 8
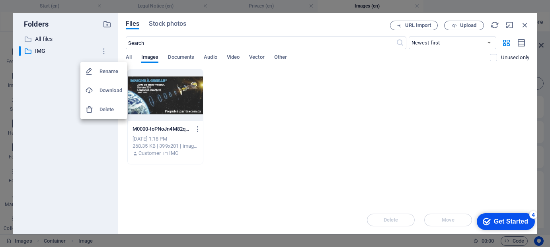
click at [103, 90] on h6 "Download" at bounding box center [110, 91] width 23 height 10
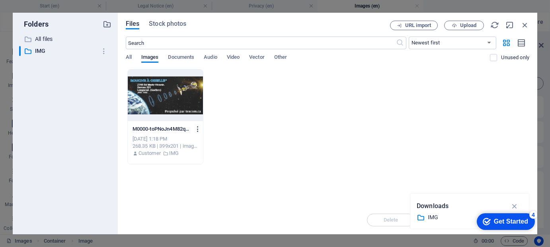
click at [198, 126] on icon "button" at bounding box center [198, 129] width 8 height 7
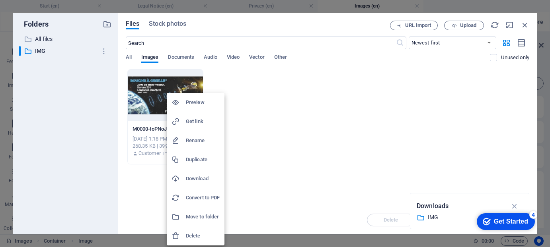
click at [198, 138] on h6 "Rename" at bounding box center [203, 141] width 34 height 10
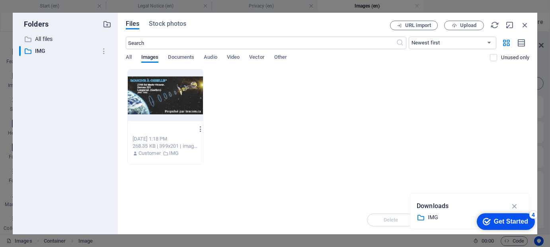
scroll to position [0, 37]
click at [170, 128] on input "M0000-toPNoJn4M82qY63L_FMm5g.gif" at bounding box center [162, 129] width 61 height 6
click at [197, 128] on icon "button" at bounding box center [201, 129] width 8 height 7
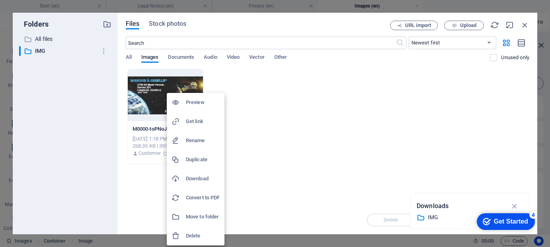
click at [193, 140] on h6 "Rename" at bounding box center [203, 141] width 34 height 10
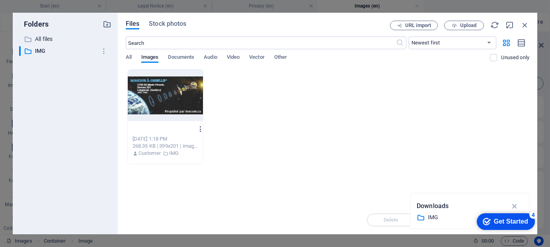
type input "M.gif"
click at [197, 130] on div "M.gif M0000-toPNoJn4M82qY63L_FMm5g.gif [DATE] 1:18 PM 268.35 KB | 399x201 | ima…" at bounding box center [165, 116] width 76 height 95
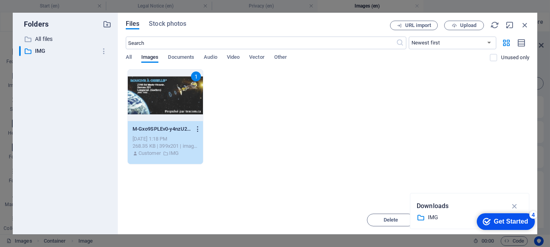
click at [199, 128] on icon "button" at bounding box center [198, 129] width 8 height 7
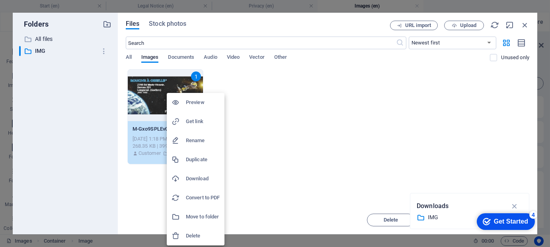
click at [199, 140] on h6 "Rename" at bounding box center [203, 141] width 34 height 10
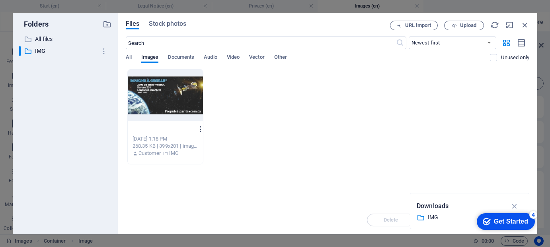
type input "M0.gif"
click at [199, 130] on div "M0.gif M-Gxo9SPLEv0-y4nzU28OFnA.gif [DATE] 1:18 PM 268.35 KB | 399x201 | image/…" at bounding box center [165, 116] width 76 height 95
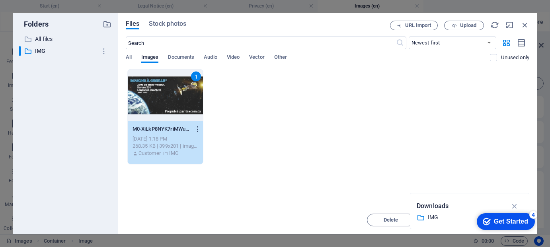
click at [198, 128] on icon "button" at bounding box center [198, 129] width 8 height 7
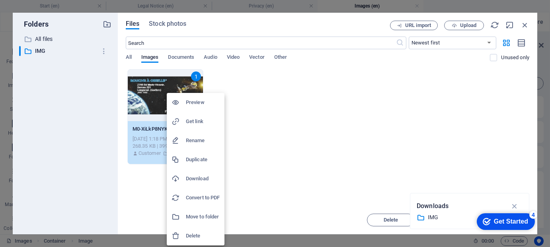
click at [196, 141] on h6 "Rename" at bounding box center [203, 141] width 34 height 10
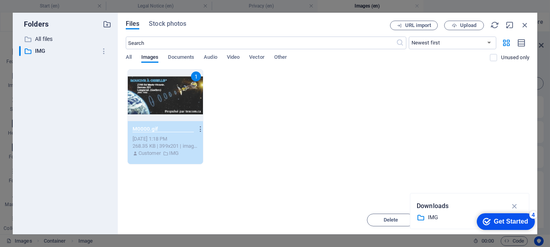
type input "M0000.gif"
click at [235, 124] on div "1 M0000.gif M0-XiLkP8NYK7riMWuPA-uPlQ.gif [DATE] 1:18 PM 268.35 KB | 399x201 | …" at bounding box center [327, 116] width 403 height 95
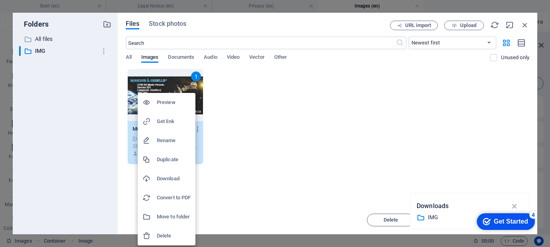
click at [168, 121] on h6 "Get link" at bounding box center [174, 122] width 34 height 10
